Goal: Check status

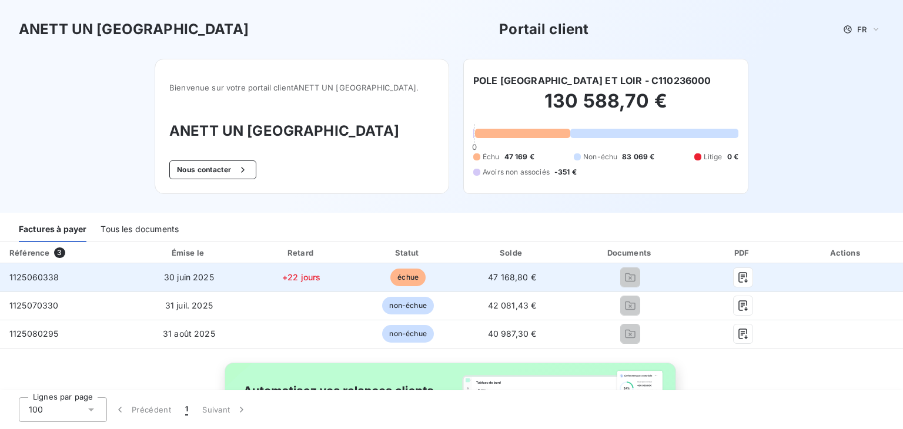
click at [417, 278] on span "échue" at bounding box center [407, 278] width 35 height 18
